Goal: Check status: Check status

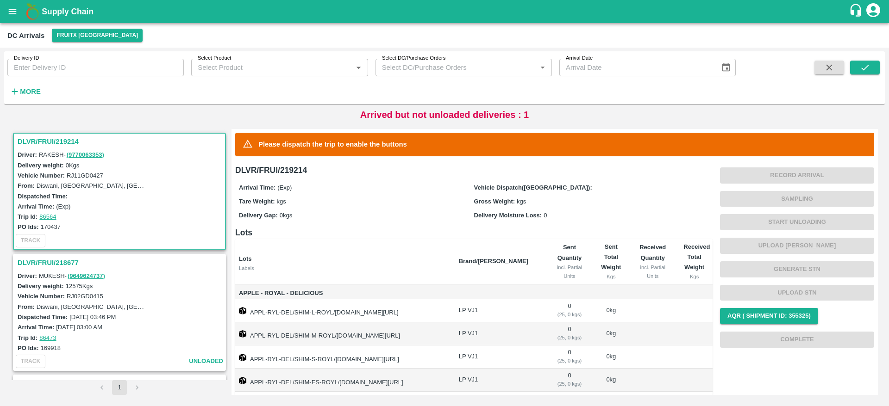
click at [63, 138] on h3 "DLVR/FRUI/219214" at bounding box center [121, 142] width 206 height 12
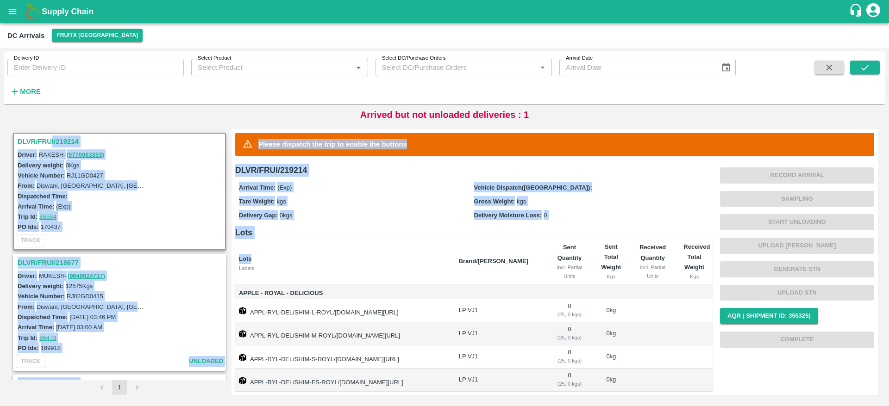
drag, startPoint x: 52, startPoint y: 136, endPoint x: 486, endPoint y: 305, distance: 466.3
click at [486, 305] on div "DLVR/FRUI/219214 Driver: RAKESH - ( 9770063353 ) Delivery weight: 0 Kgs Vehicle…" at bounding box center [444, 262] width 874 height 274
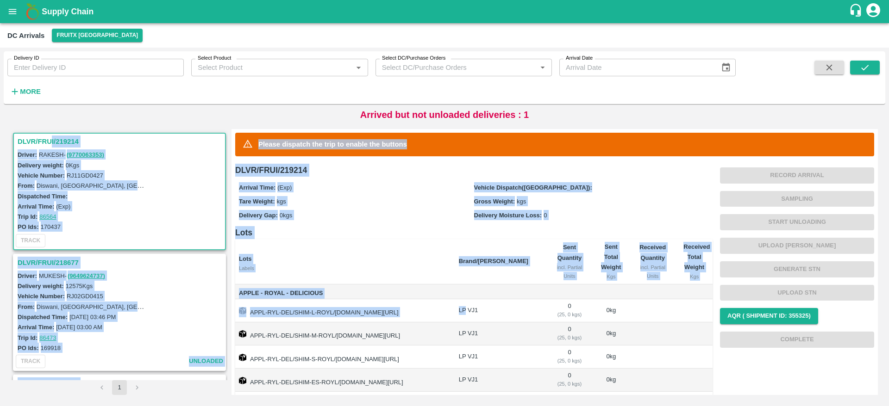
scroll to position [63, 0]
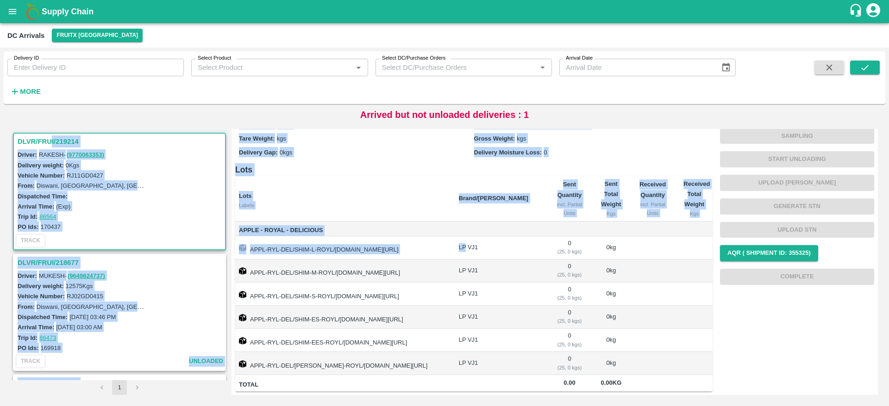
click at [420, 227] on span "Apple - Royal - Delicious" at bounding box center [345, 230] width 212 height 11
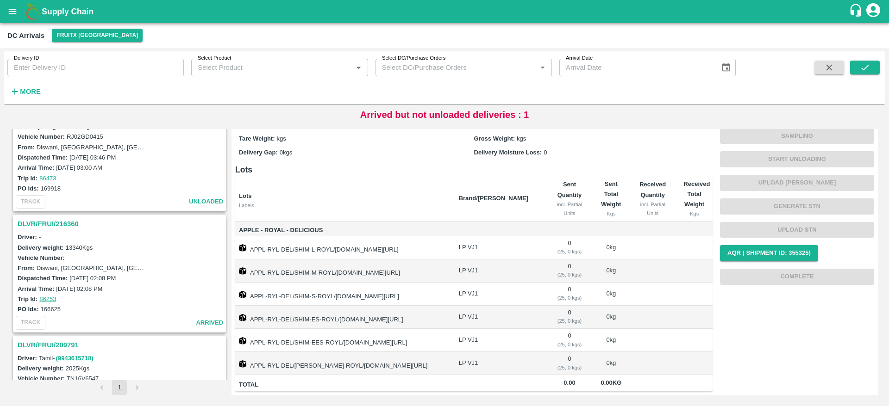
scroll to position [31, 0]
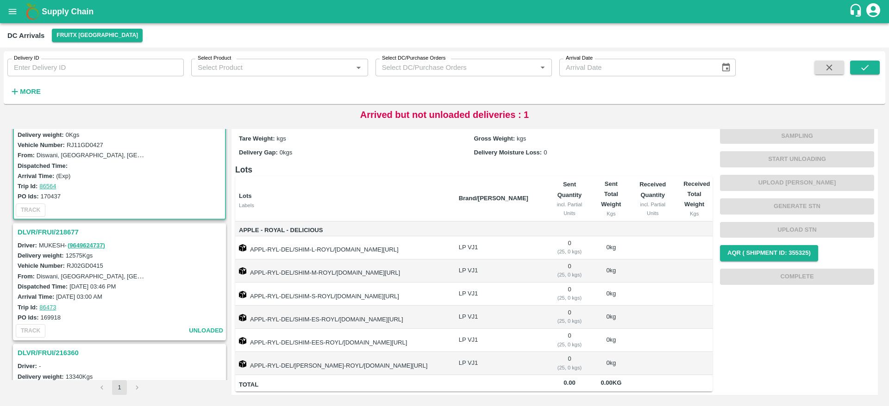
click at [67, 232] on h3 "DLVR/FRUI/218677" at bounding box center [121, 232] width 206 height 12
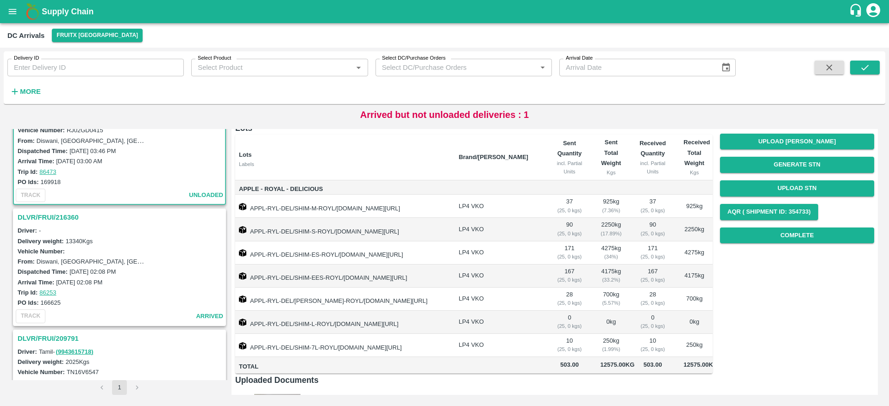
scroll to position [168, 0]
click at [57, 214] on h3 "DLVR/FRUI/216360" at bounding box center [121, 216] width 206 height 12
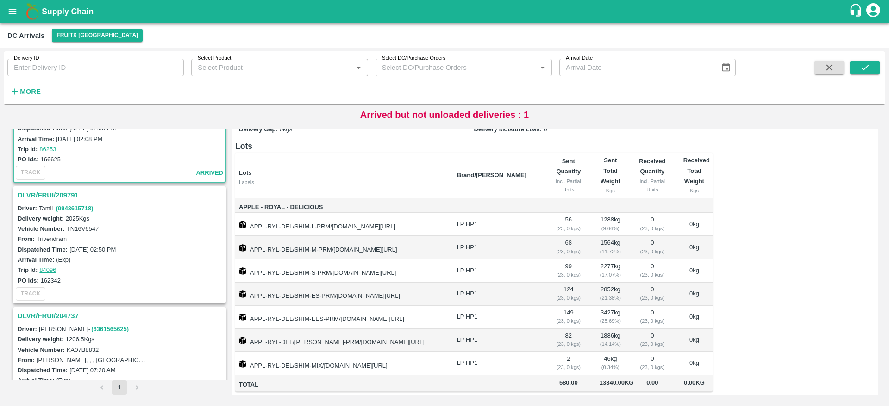
scroll to position [306, 0]
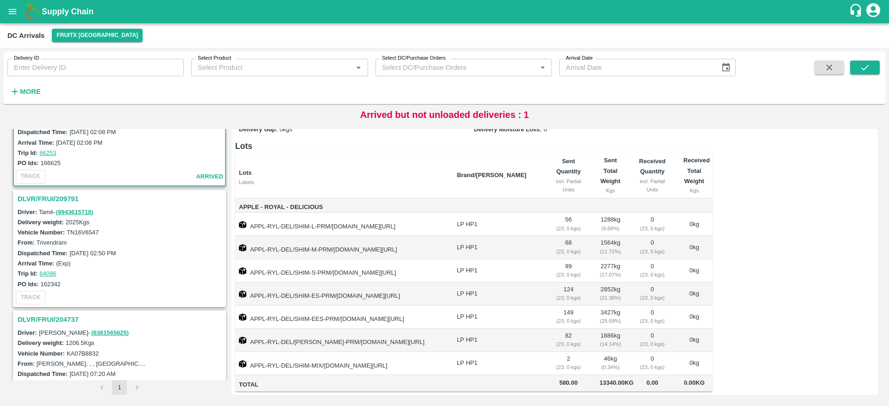
click at [44, 195] on h3 "DLVR/FRUI/209791" at bounding box center [121, 199] width 206 height 12
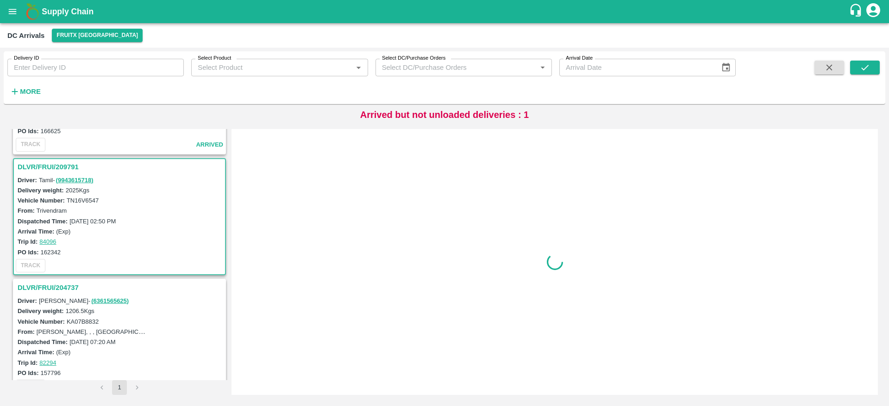
scroll to position [357, 0]
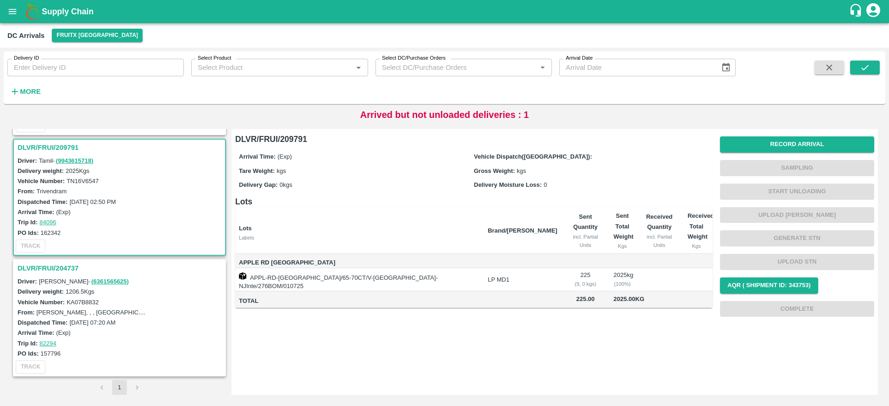
click at [54, 266] on h3 "DLVR/FRUI/204737" at bounding box center [121, 268] width 206 height 12
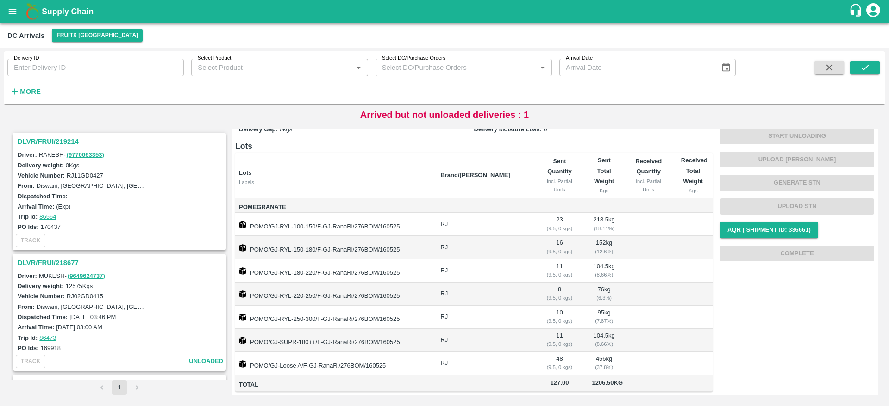
click at [31, 95] on strong "More" at bounding box center [30, 91] width 21 height 7
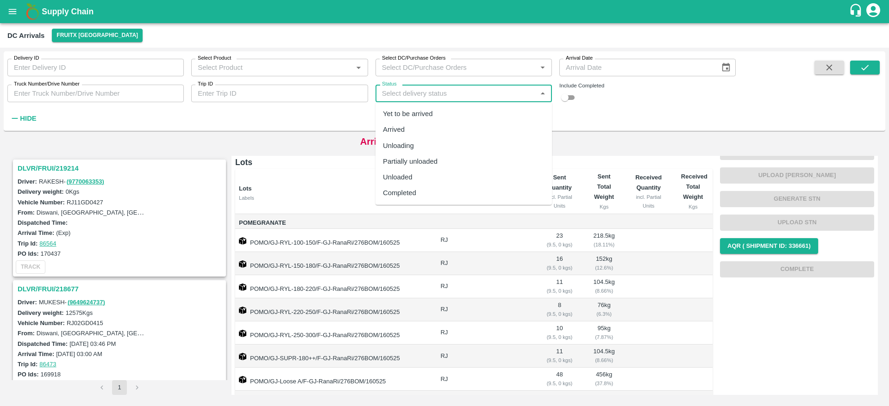
click at [511, 99] on input "Status" at bounding box center [456, 93] width 156 height 12
click at [456, 190] on div "Completed" at bounding box center [463, 193] width 176 height 16
type input "Completed"
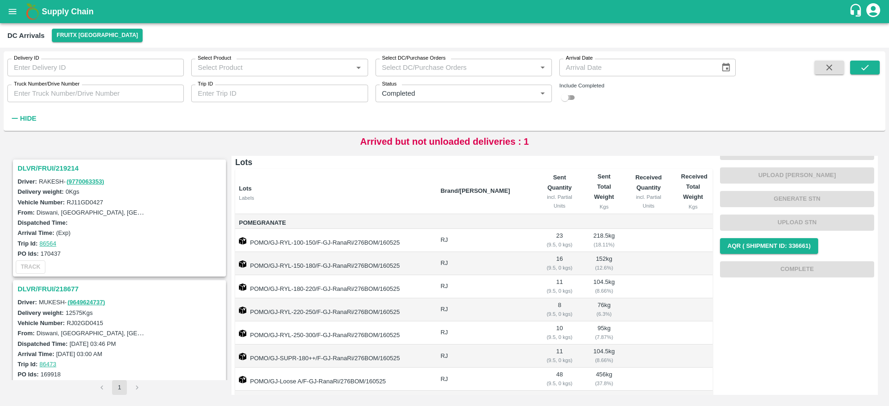
click at [568, 97] on input "checkbox" at bounding box center [564, 97] width 33 height 11
checkbox input "true"
click at [863, 65] on icon "submit" at bounding box center [865, 67] width 10 height 10
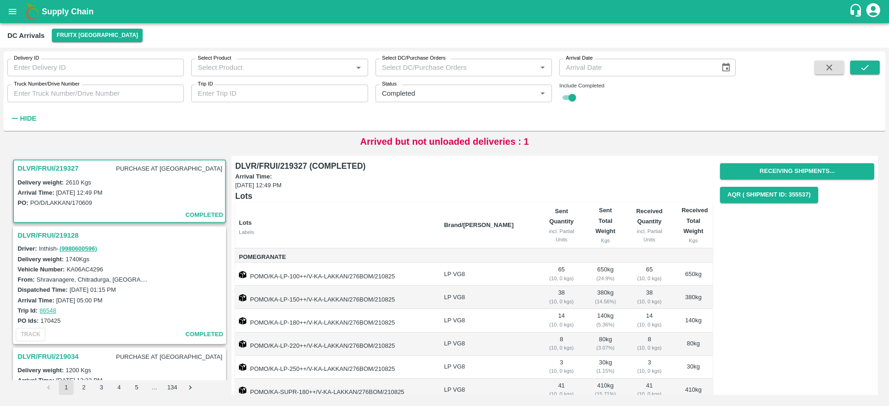
click at [56, 170] on h3 "DLVR/FRUI/219327" at bounding box center [48, 168] width 61 height 12
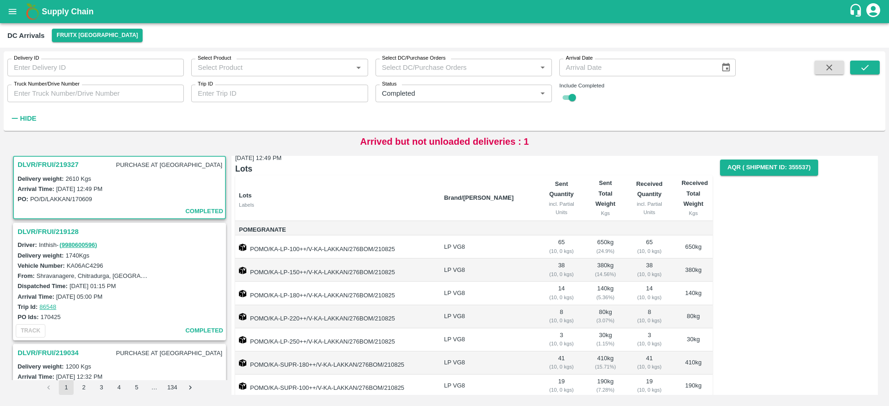
scroll to position [11, 0]
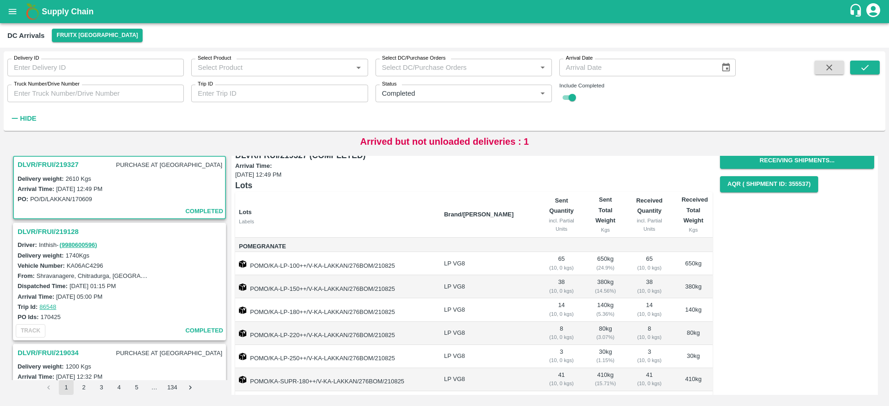
click at [52, 234] on h3 "DLVR/FRUI/219128" at bounding box center [121, 232] width 206 height 12
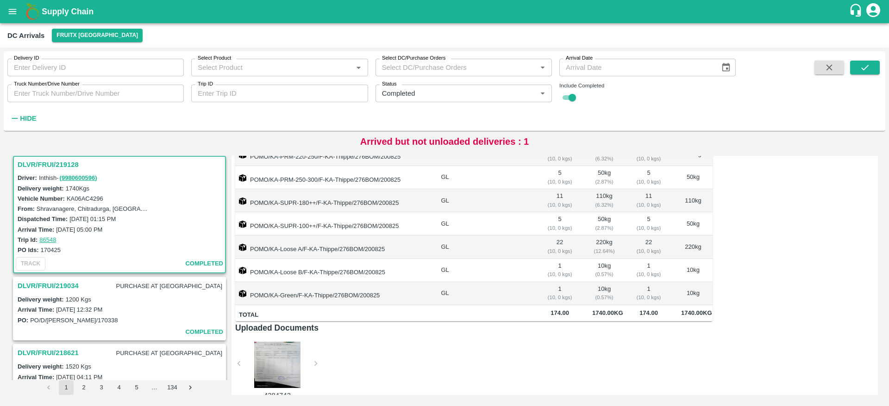
scroll to position [242, 0]
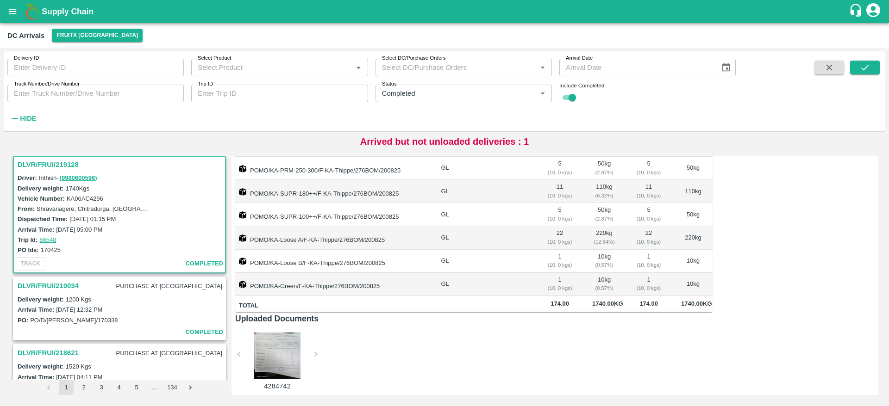
click at [43, 164] on h3 "DLVR/FRUI/219128" at bounding box center [121, 165] width 206 height 12
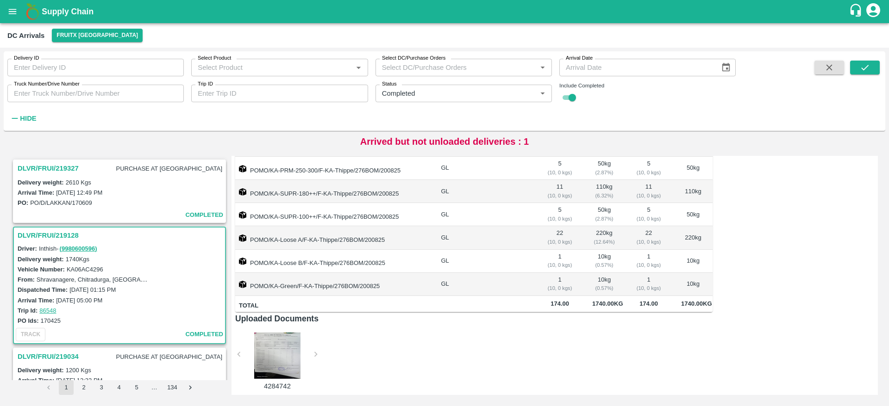
click at [54, 171] on h3 "DLVR/FRUI/219327" at bounding box center [48, 168] width 61 height 12
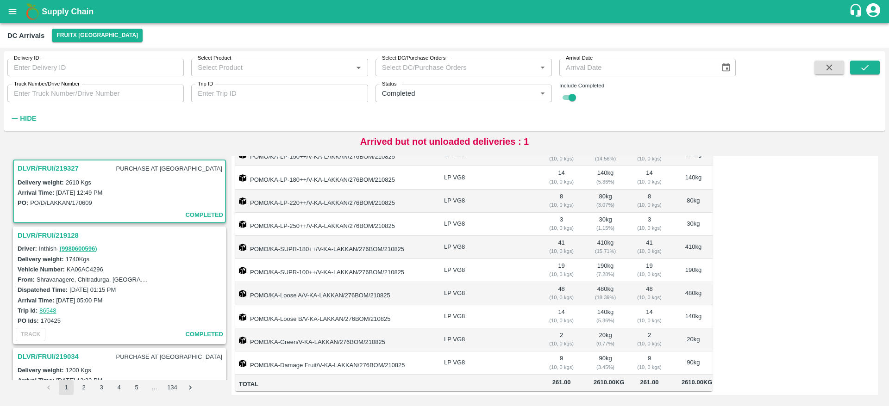
click at [72, 11] on b "Supply Chain" at bounding box center [68, 11] width 52 height 9
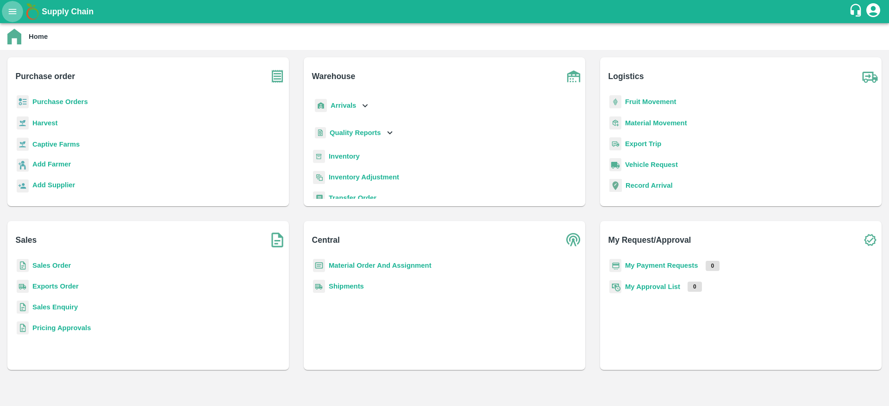
click at [11, 8] on icon "open drawer" at bounding box center [12, 11] width 10 height 10
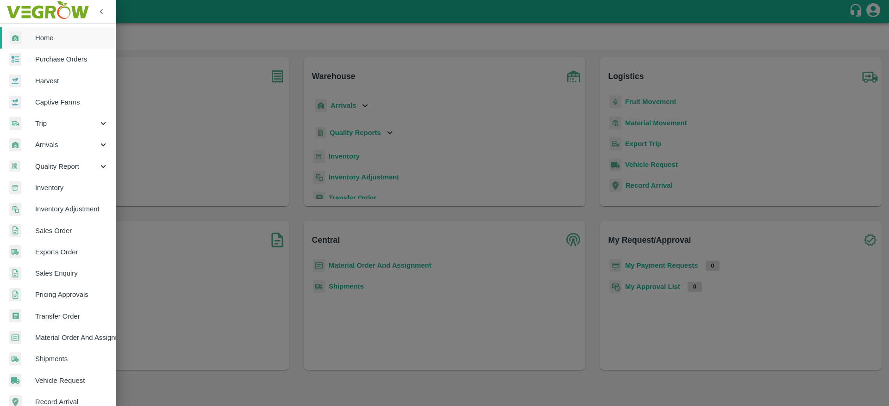
click at [65, 145] on span "Arrivals" at bounding box center [66, 145] width 63 height 10
click at [68, 188] on span "DC Arrivals" at bounding box center [76, 188] width 66 height 10
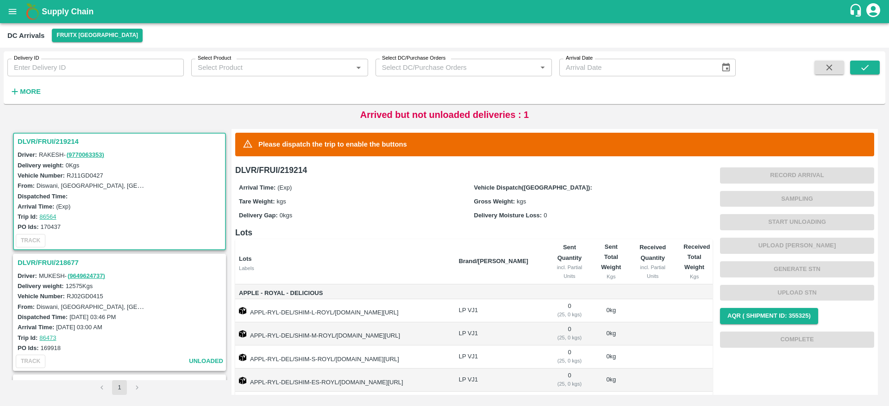
click at [63, 257] on h3 "DLVR/FRUI/218677" at bounding box center [121, 263] width 206 height 12
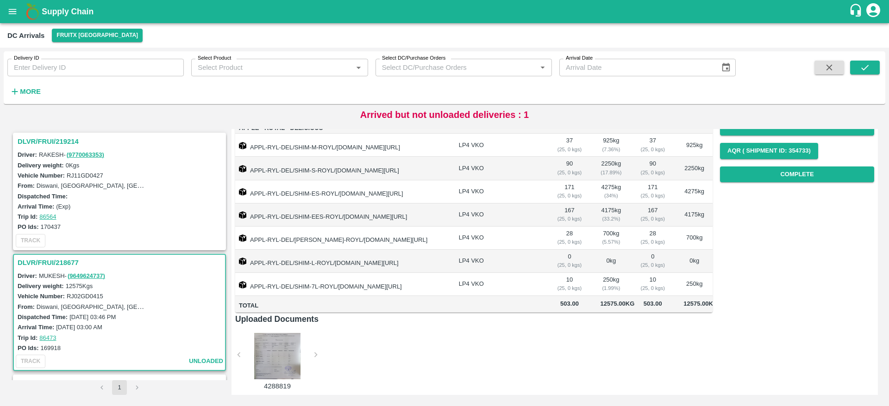
click at [45, 138] on h3 "DLVR/FRUI/219214" at bounding box center [121, 142] width 206 height 12
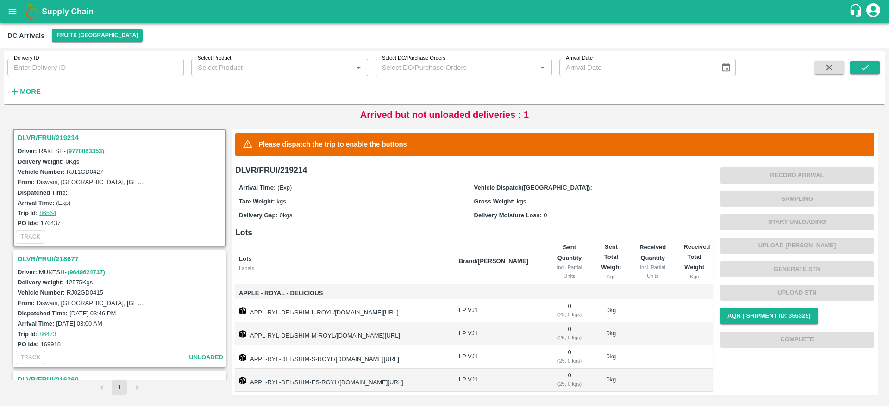
scroll to position [63, 0]
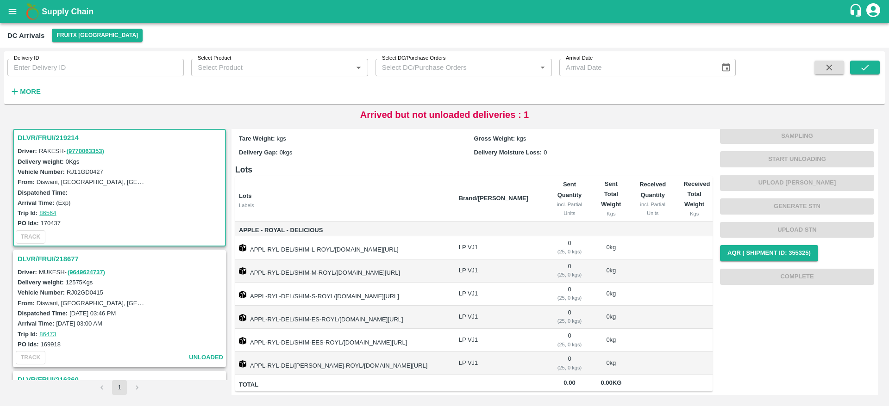
click at [58, 259] on h3 "DLVR/FRUI/218677" at bounding box center [121, 259] width 206 height 12
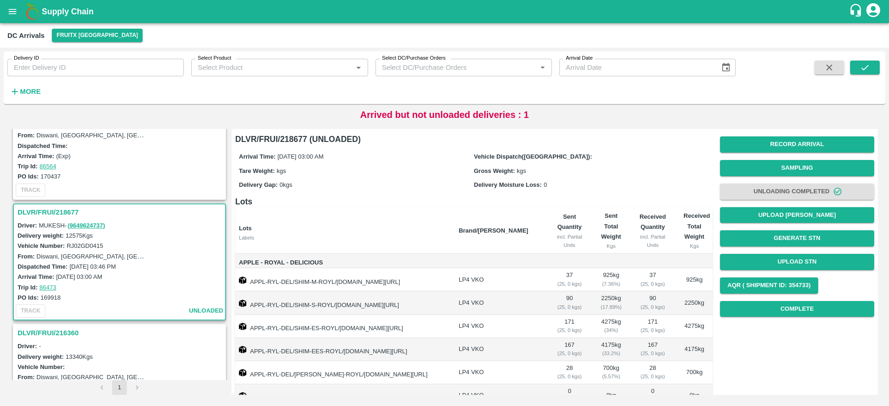
scroll to position [50, 0]
click at [42, 214] on h3 "DLVR/FRUI/218677" at bounding box center [121, 213] width 206 height 12
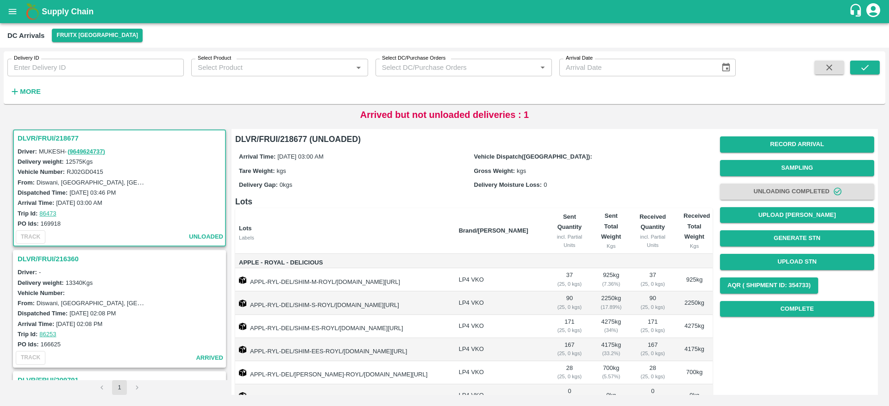
scroll to position [145, 0]
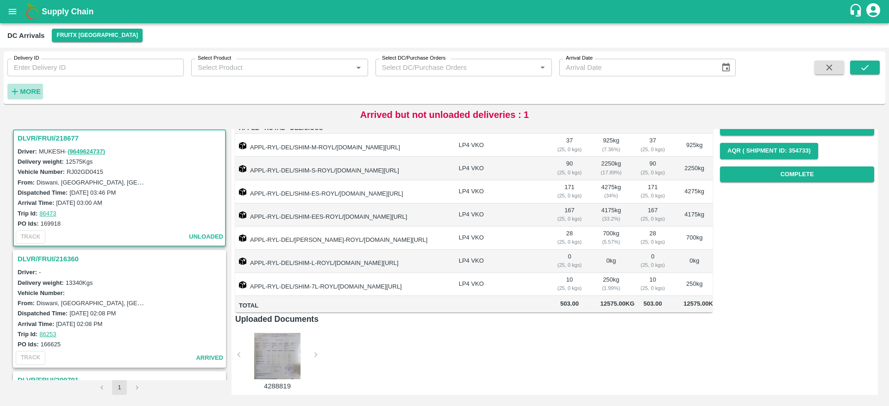
click at [32, 92] on strong "More" at bounding box center [30, 91] width 21 height 7
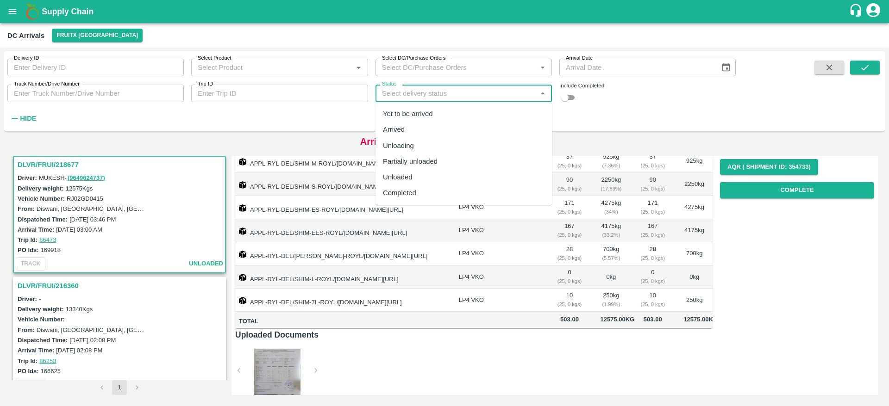
drag, startPoint x: 495, startPoint y: 96, endPoint x: 441, endPoint y: 195, distance: 112.7
click at [441, 195] on body "Supply Chain DC Arrivals FruitX [GEOGRAPHIC_DATA] Delivery ID Delivery ID Selec…" at bounding box center [444, 203] width 889 height 406
click at [441, 195] on div "Completed" at bounding box center [463, 193] width 176 height 16
type input "Completed"
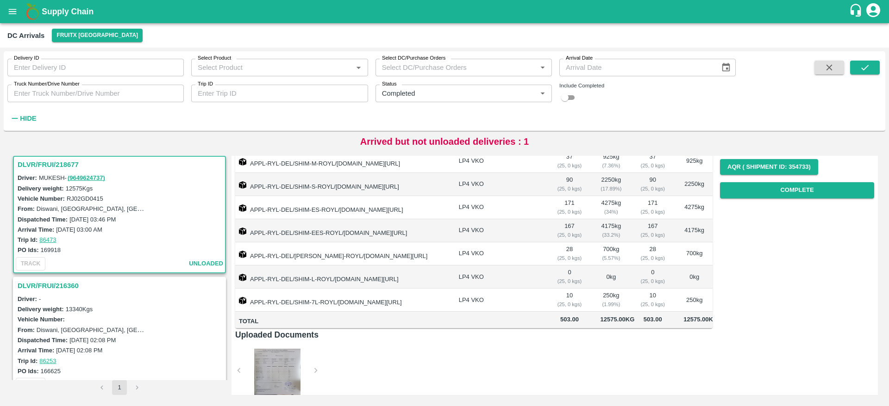
click at [568, 89] on div "Include Completed" at bounding box center [647, 85] width 176 height 8
click at [569, 94] on input "checkbox" at bounding box center [564, 97] width 33 height 11
checkbox input "true"
click at [863, 69] on icon "submit" at bounding box center [865, 67] width 10 height 10
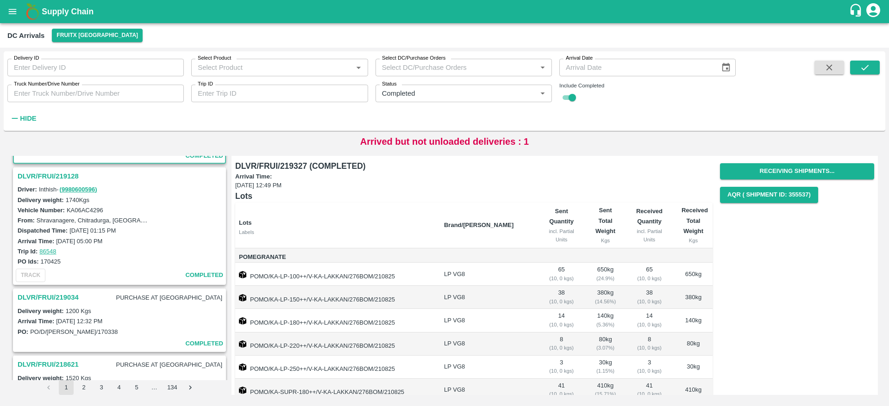
scroll to position [60, 0]
click at [62, 301] on h3 "DLVR/FRUI/219034" at bounding box center [48, 297] width 61 height 12
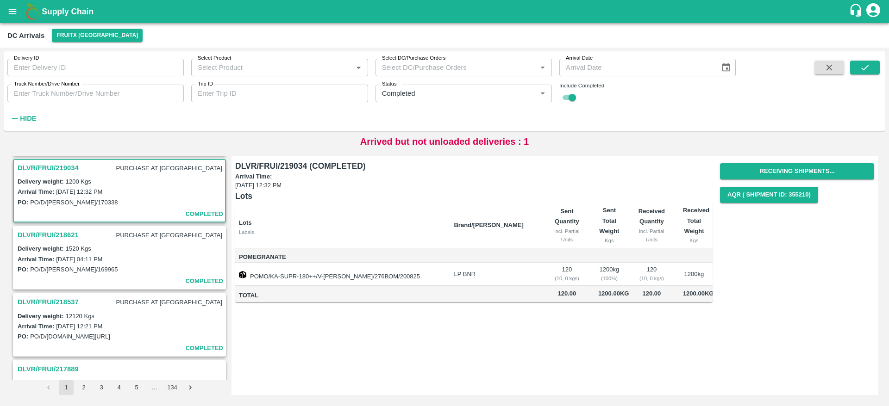
scroll to position [192, 0]
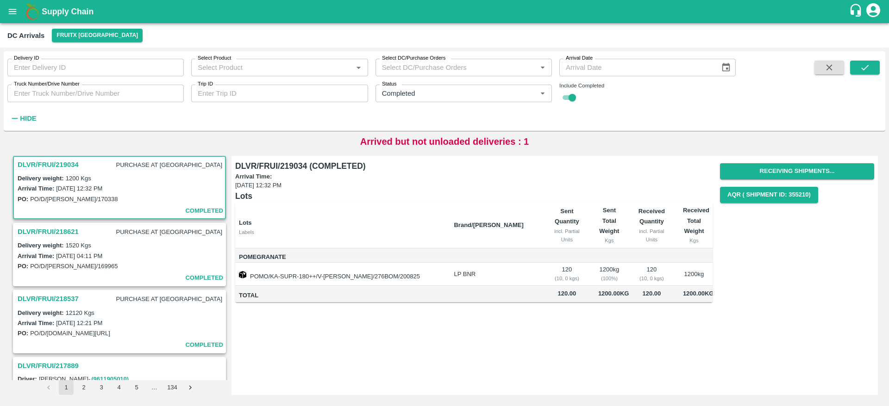
click at [48, 162] on h3 "DLVR/FRUI/219034" at bounding box center [48, 165] width 61 height 12
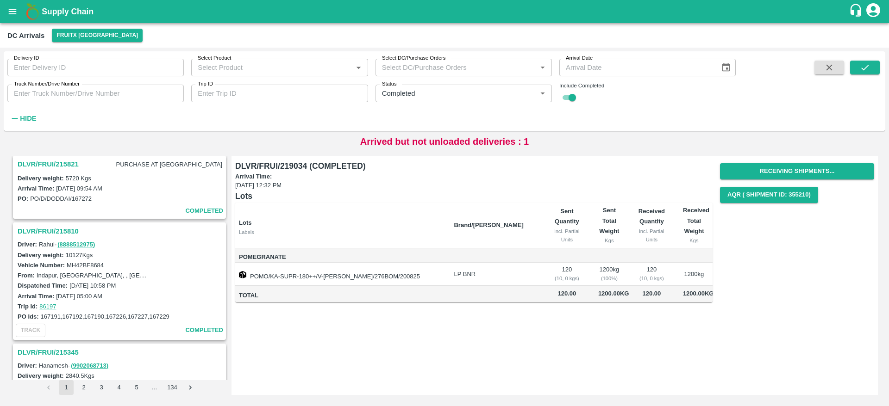
scroll to position [2127, 0]
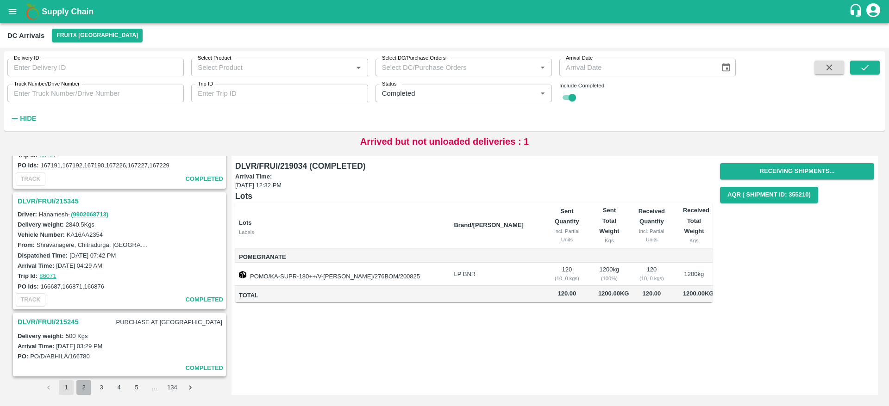
click at [80, 387] on button "2" at bounding box center [83, 387] width 15 height 15
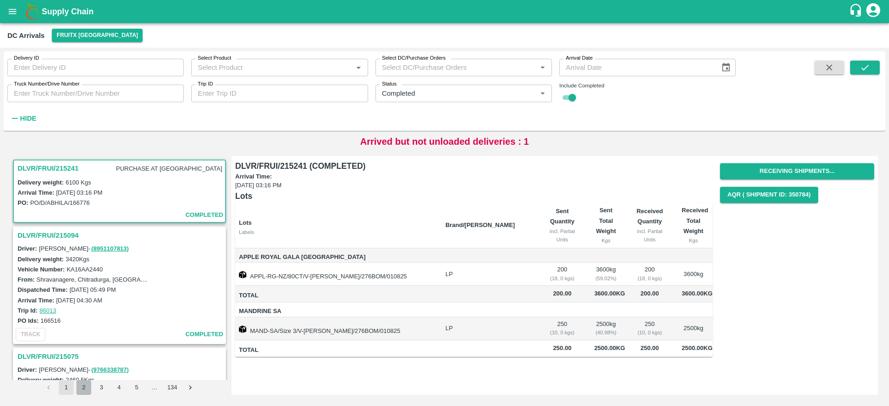
click at [82, 390] on button "2" at bounding box center [83, 387] width 15 height 15
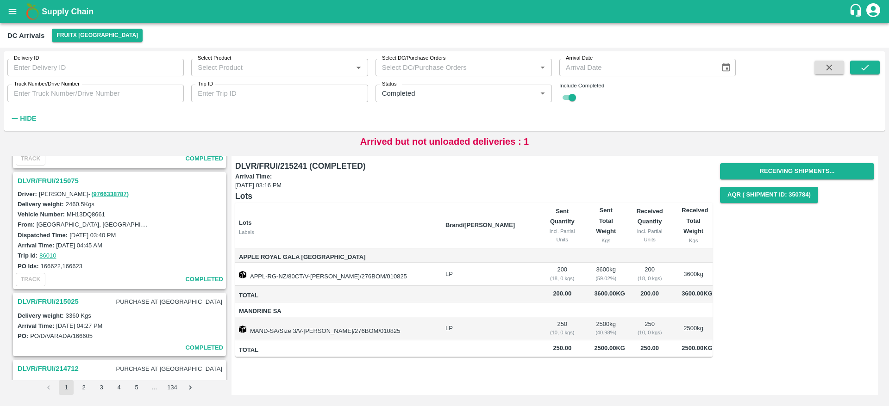
scroll to position [244, 0]
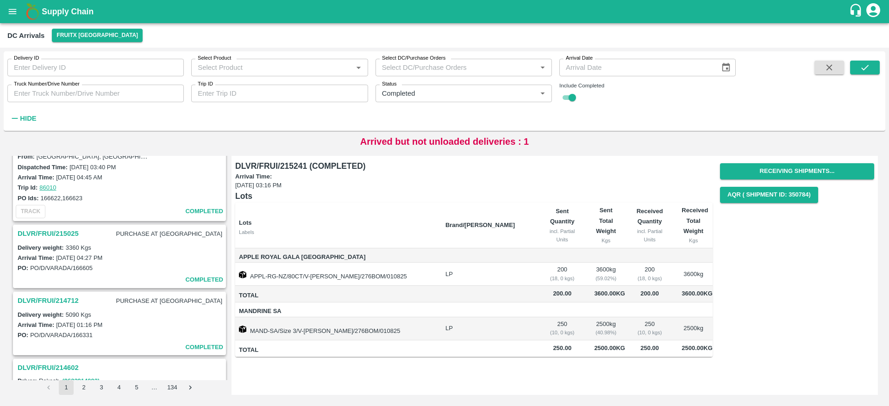
click at [44, 230] on h3 "DLVR/FRUI/215025" at bounding box center [48, 234] width 61 height 12
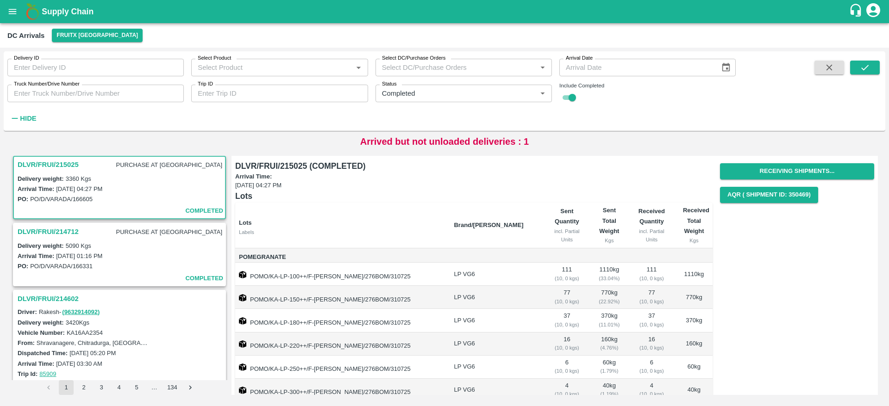
scroll to position [107, 0]
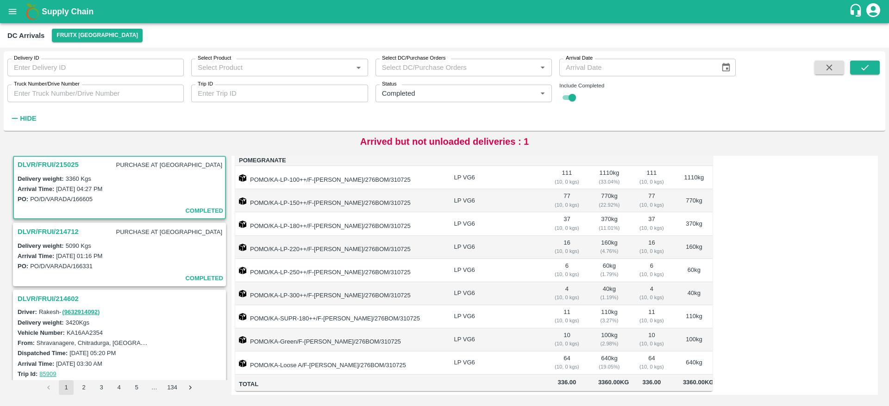
click at [44, 164] on h3 "DLVR/FRUI/215025" at bounding box center [48, 165] width 61 height 12
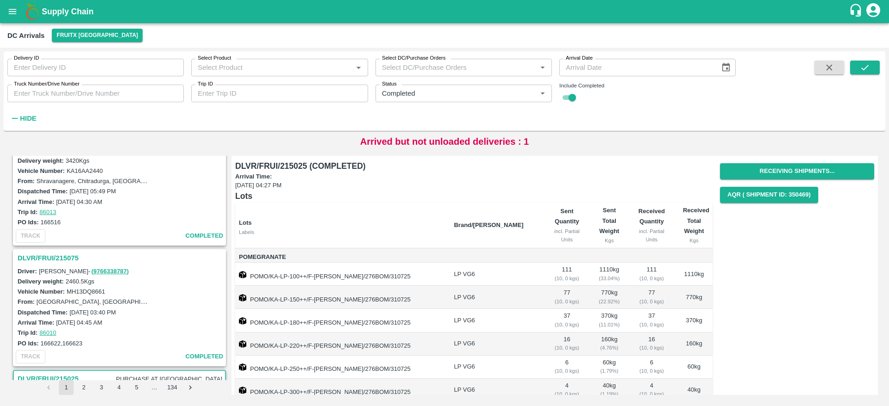
scroll to position [268, 0]
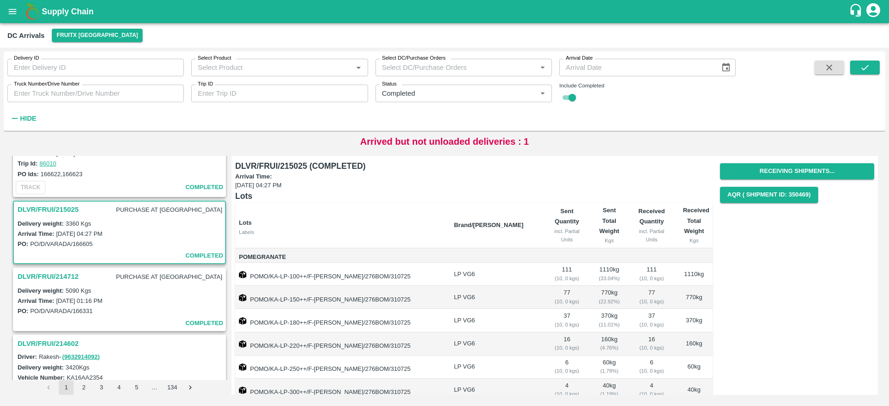
click at [56, 276] on h3 "DLVR/FRUI/214712" at bounding box center [48, 277] width 61 height 12
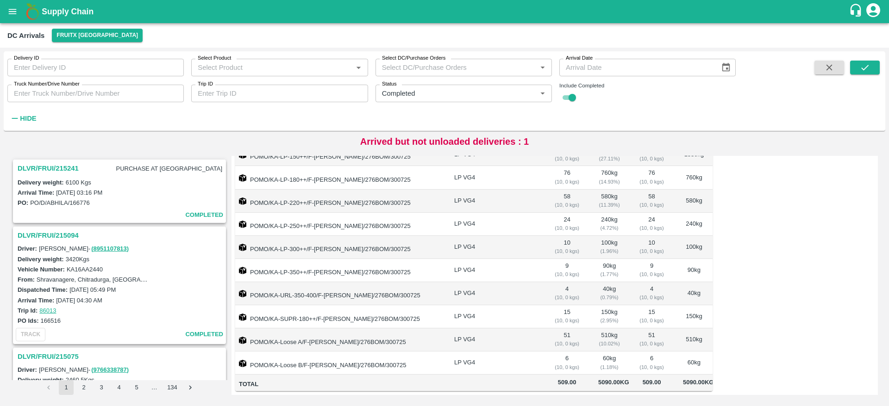
click at [58, 8] on b "Supply Chain" at bounding box center [68, 11] width 52 height 9
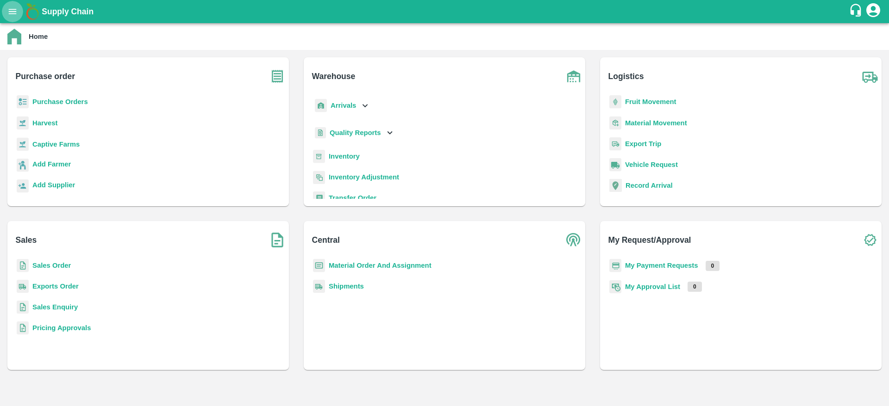
click at [15, 6] on icon "open drawer" at bounding box center [12, 11] width 10 height 10
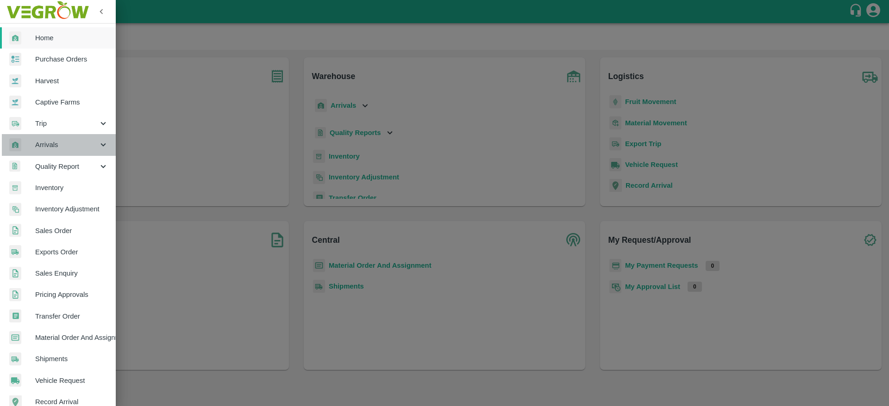
click at [73, 140] on span "Arrivals" at bounding box center [66, 145] width 63 height 10
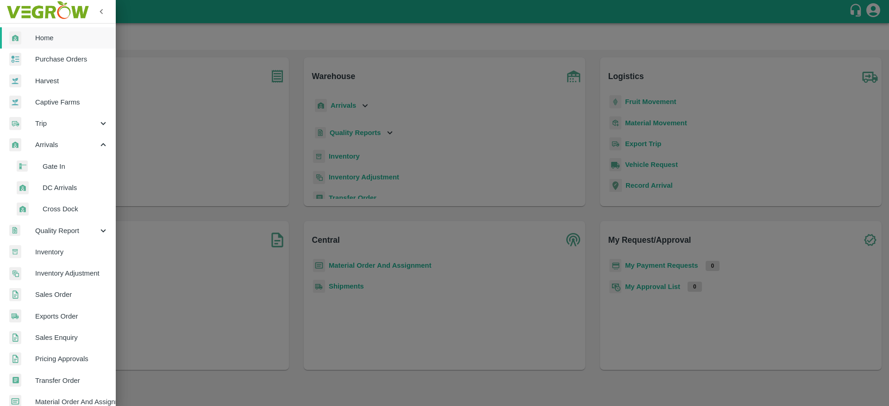
click at [66, 183] on span "DC Arrivals" at bounding box center [76, 188] width 66 height 10
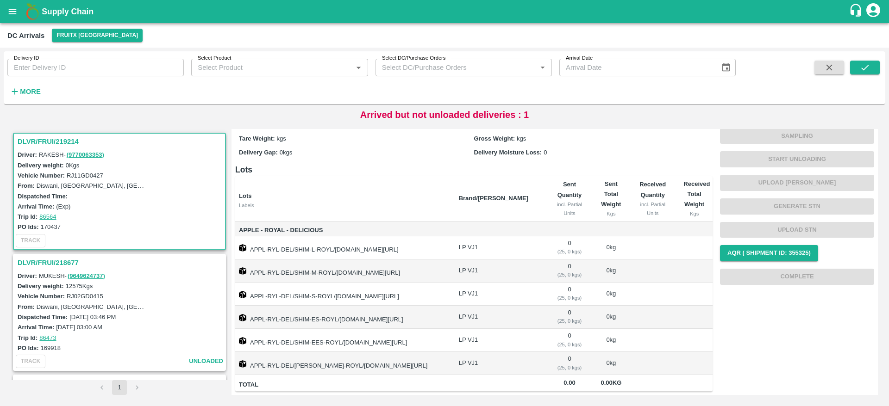
click at [57, 257] on h3 "DLVR/FRUI/218677" at bounding box center [121, 263] width 206 height 12
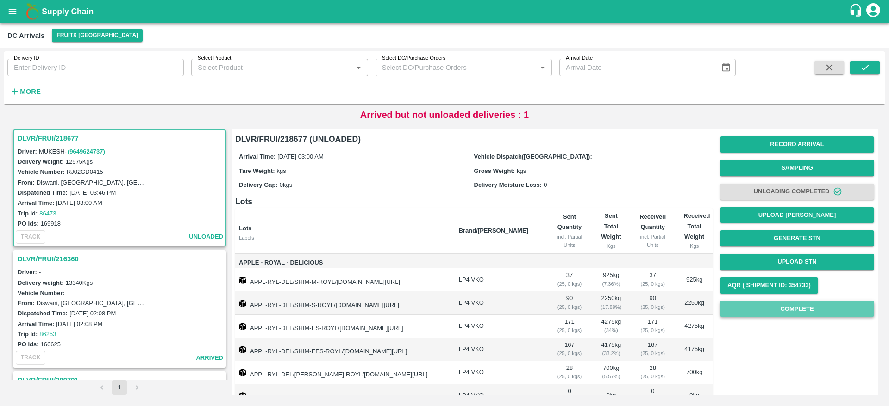
click at [788, 309] on button "Complete" at bounding box center [797, 309] width 154 height 16
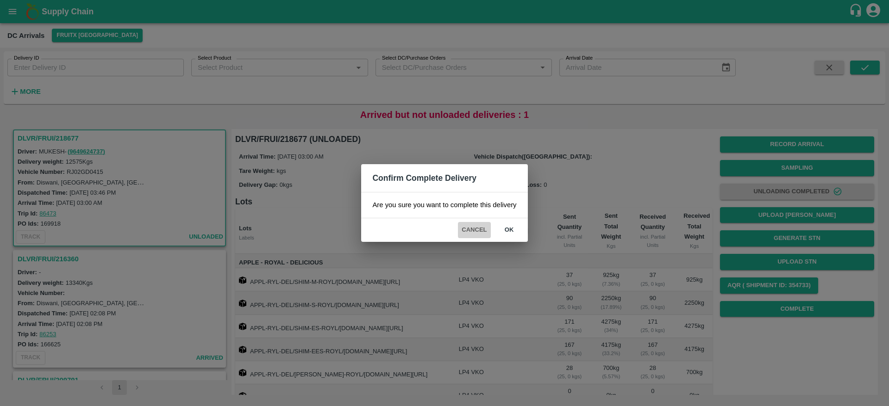
click at [459, 228] on button "Cancel" at bounding box center [474, 230] width 32 height 16
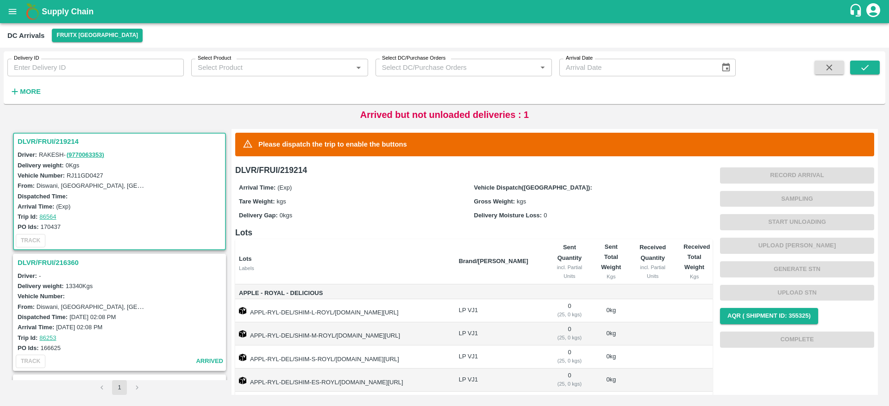
click at [52, 141] on h3 "DLVR/FRUI/219214" at bounding box center [121, 142] width 206 height 12
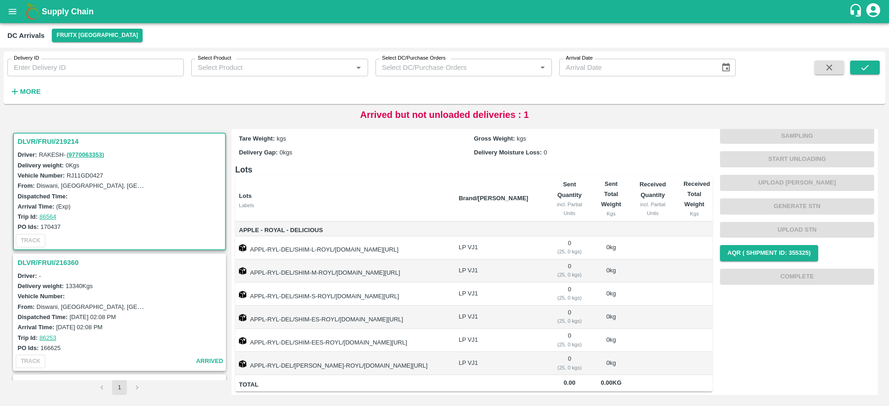
click at [52, 264] on h3 "DLVR/FRUI/216360" at bounding box center [121, 263] width 206 height 12
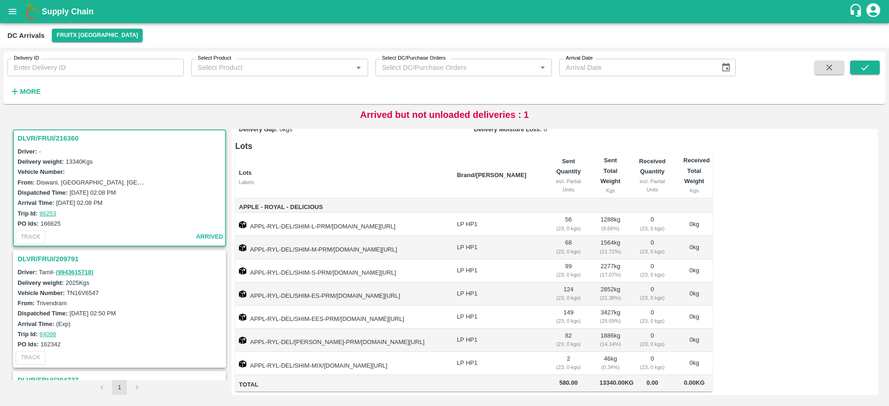
scroll to position [237, 0]
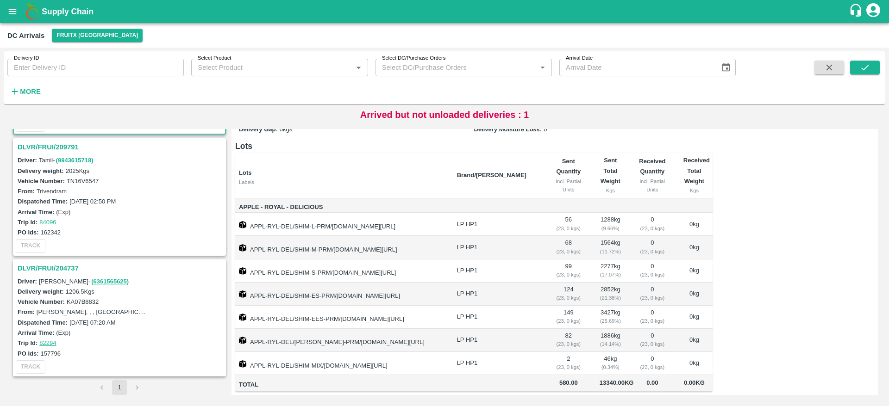
click at [44, 143] on h3 "DLVR/FRUI/209791" at bounding box center [121, 147] width 206 height 12
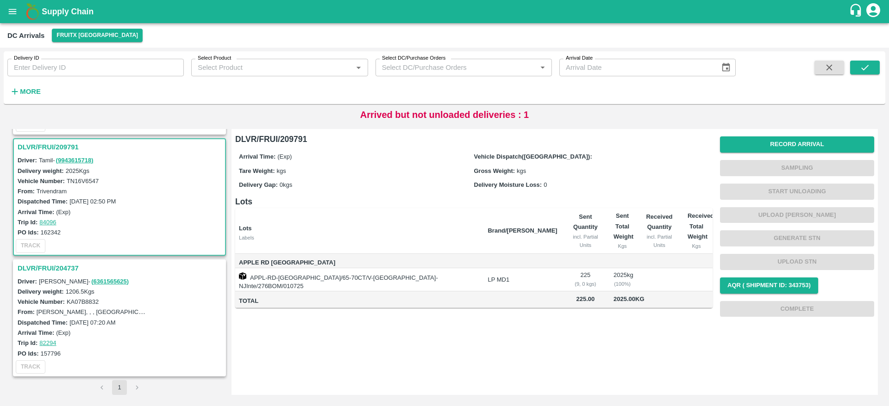
click at [52, 268] on h3 "DLVR/FRUI/204737" at bounding box center [121, 268] width 206 height 12
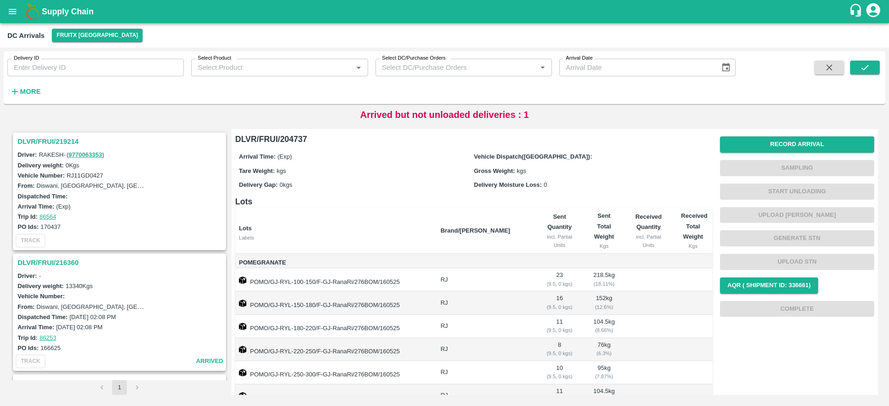
click at [58, 9] on b "Supply Chain" at bounding box center [68, 11] width 52 height 9
